Goal: Information Seeking & Learning: Understand process/instructions

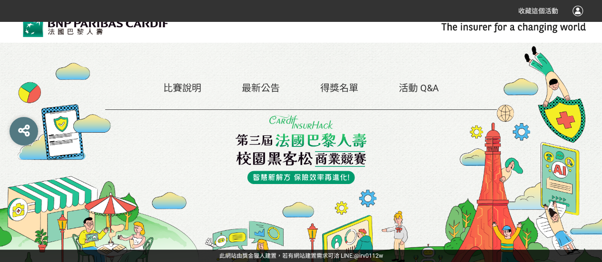
click at [188, 86] on link "比賽說明" at bounding box center [182, 87] width 38 height 11
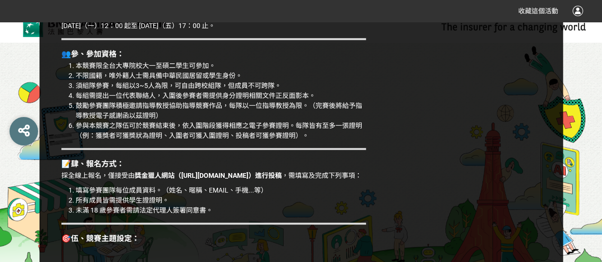
scroll to position [565, 0]
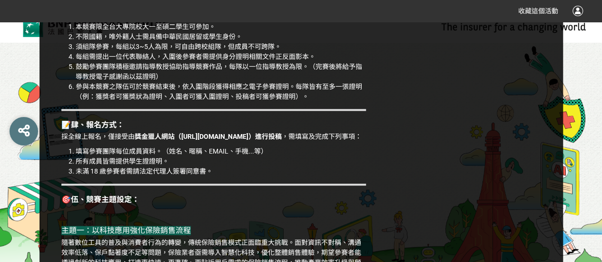
drag, startPoint x: 183, startPoint y: 136, endPoint x: 336, endPoint y: 136, distance: 153.3
click at [282, 136] on strong "獎金獵人網站（[URL][DOMAIN_NAME]）進行投稿" at bounding box center [208, 137] width 147 height 8
click at [263, 157] on li "填寫參賽團隊每位成員資料。（姓名、暱稱、EMAIL、手機...等）" at bounding box center [221, 152] width 290 height 10
drag, startPoint x: 81, startPoint y: 169, endPoint x: 155, endPoint y: 173, distance: 73.9
click at [154, 167] on li "所有成員皆需提供學生證證明。" at bounding box center [221, 162] width 290 height 10
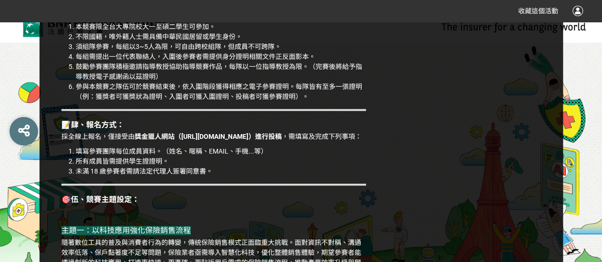
click at [160, 167] on li "所有成員皆需提供學生證證明。" at bounding box center [221, 162] width 290 height 10
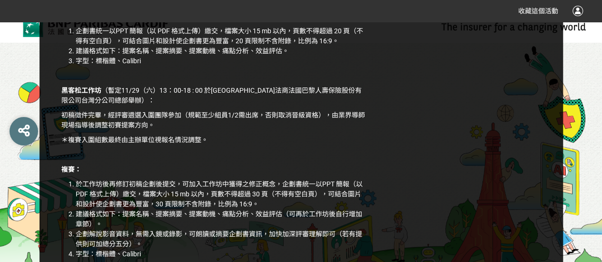
scroll to position [1326, 0]
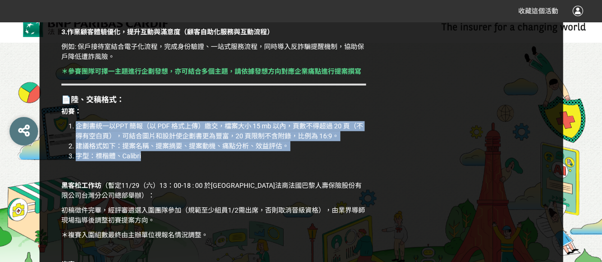
drag, startPoint x: 77, startPoint y: 137, endPoint x: 219, endPoint y: 166, distance: 144.9
click at [219, 161] on ol "企劃書統一以PPT 簡報（以 PDF 格式上傳）繳交，檔案大小 15 mb 以內，頁數不得超過 20 頁（不得有空白頁），可結合圖片和設計使企劃書更為豐富，2…" at bounding box center [213, 141] width 305 height 40
copy ol "企劃書統一以PPT 簡報（以 PDF 格式上傳）繳交，檔案大小 15 mb 以內，頁數不得超過 20 頁（不得有空白頁），可結合圖片和設計使企劃書更為豐富，2…"
click at [160, 161] on li "字型：標楷體、Calibri" at bounding box center [221, 156] width 290 height 10
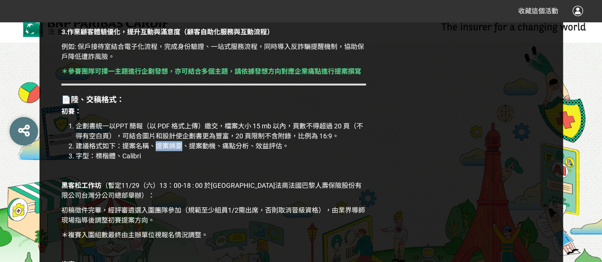
drag, startPoint x: 156, startPoint y: 159, endPoint x: 183, endPoint y: 159, distance: 27.1
click at [183, 151] on li "建議格式如下：提案名稱、提案摘要、提案動機、痛點分析、效益評估。" at bounding box center [221, 146] width 290 height 10
click at [191, 161] on li "字型：標楷體、Calibri" at bounding box center [221, 156] width 290 height 10
